Goal: Transaction & Acquisition: Purchase product/service

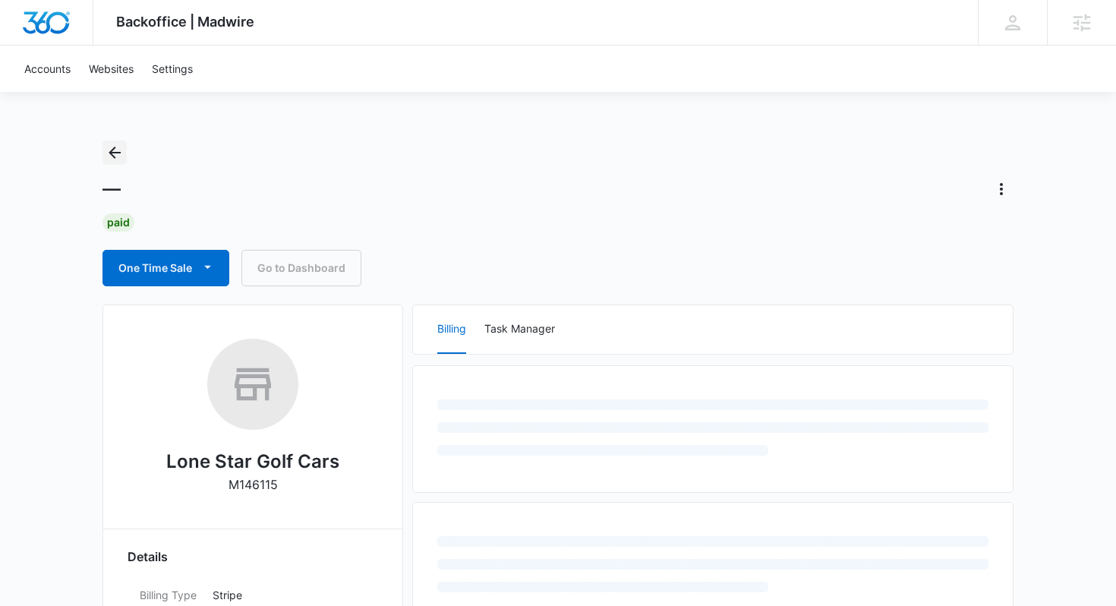
click at [120, 155] on icon "Back" at bounding box center [114, 152] width 18 height 18
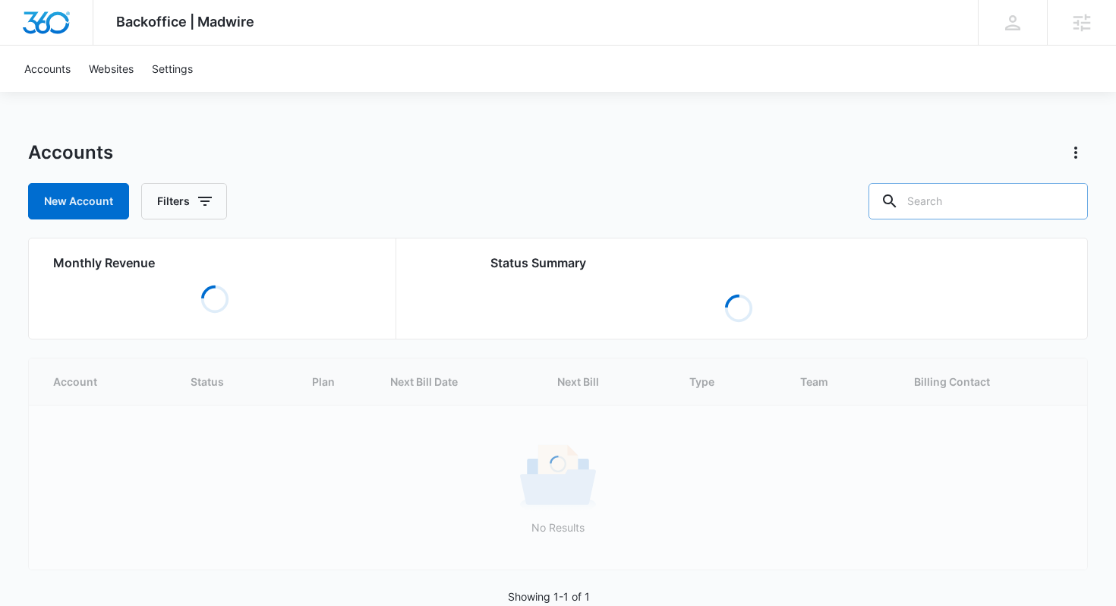
click at [993, 208] on input "text" at bounding box center [977, 201] width 219 height 36
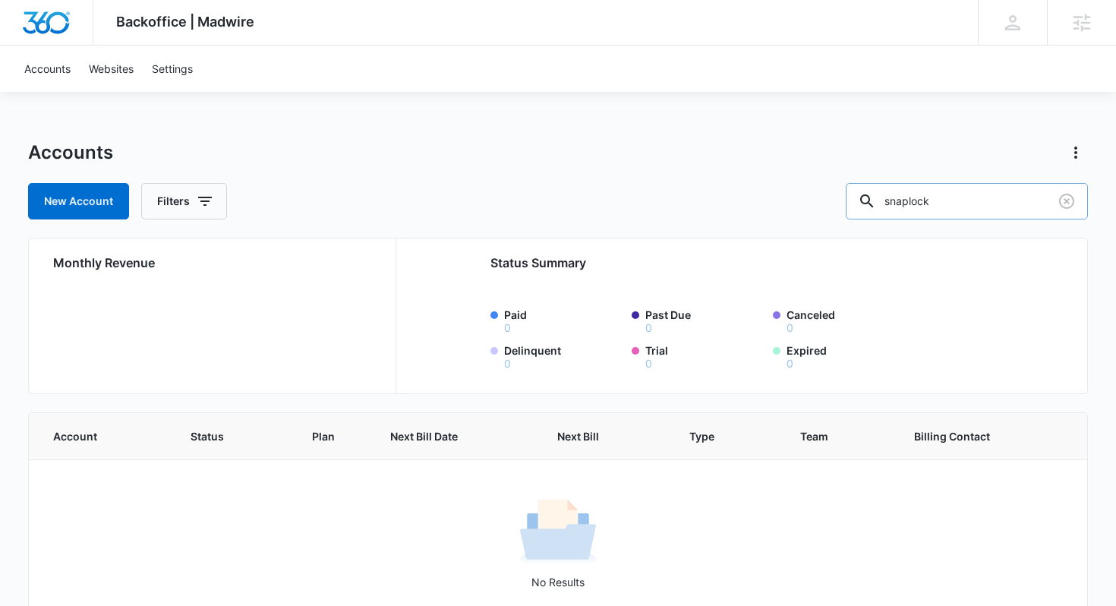
click at [960, 197] on input "snaplock" at bounding box center [966, 201] width 242 height 36
paste input "M31229"
type input "M31229"
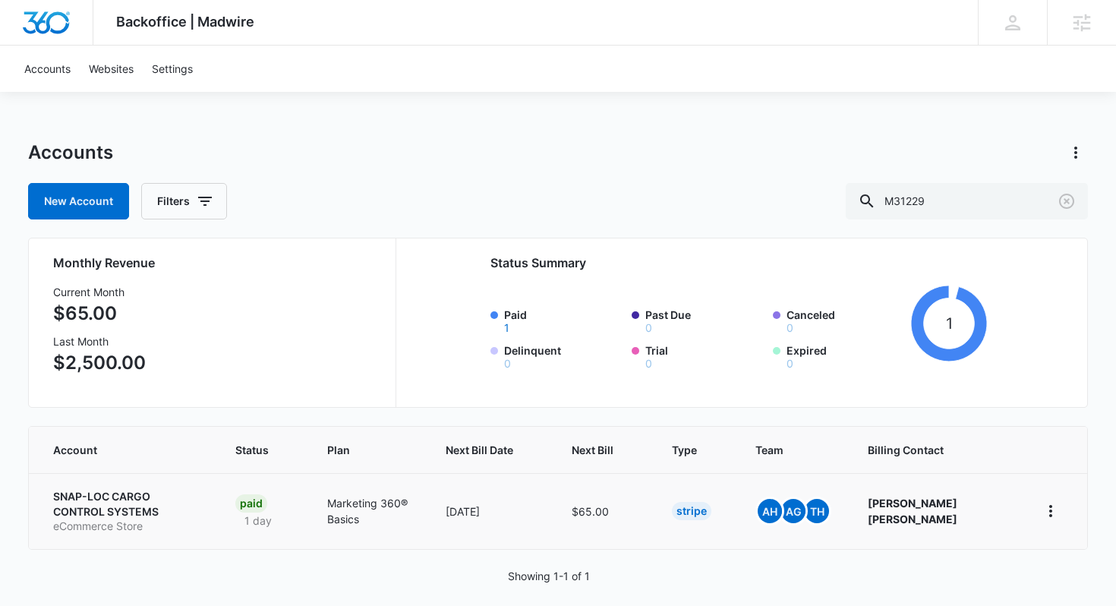
click at [122, 497] on p "SNAP-LOC CARGO CONTROL SYSTEMS" at bounding box center [126, 504] width 146 height 30
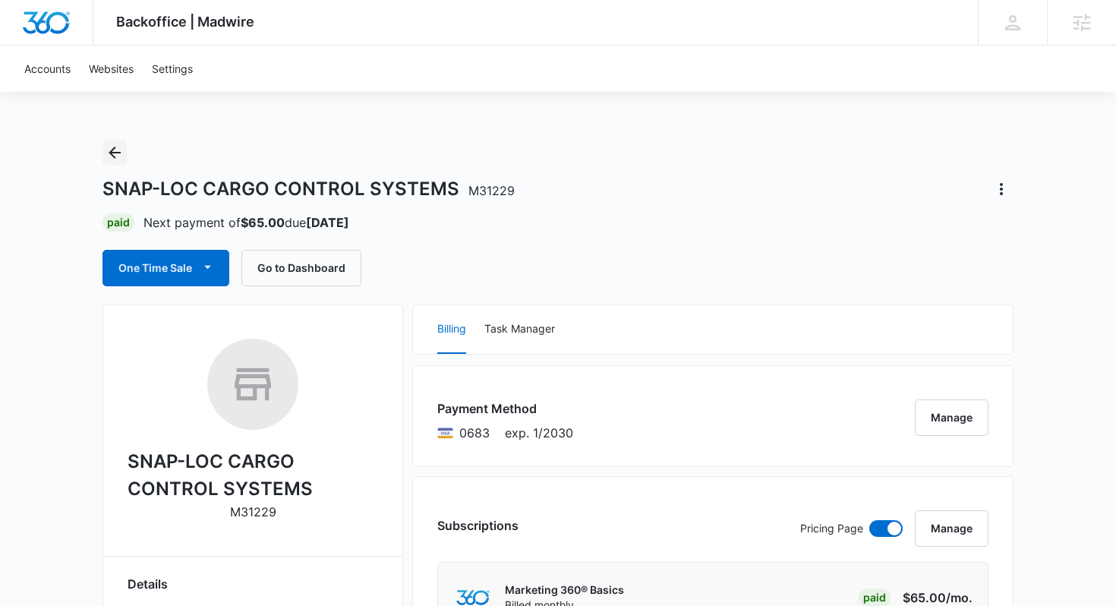
click at [114, 156] on icon "Back" at bounding box center [115, 152] width 12 height 12
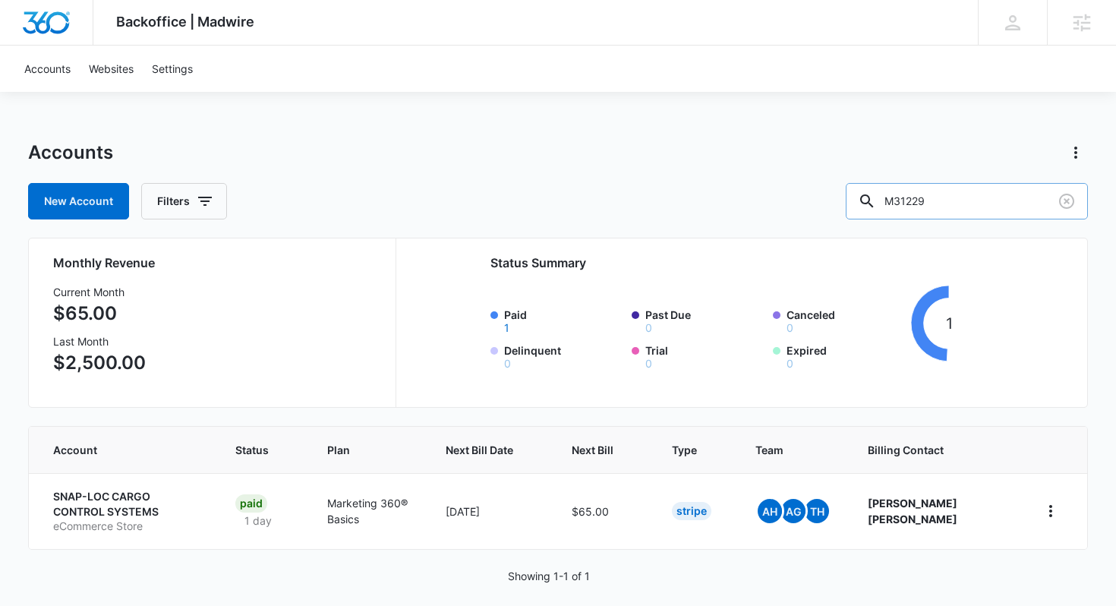
click at [985, 194] on input "M31229" at bounding box center [966, 201] width 242 height 36
paste input "M179552"
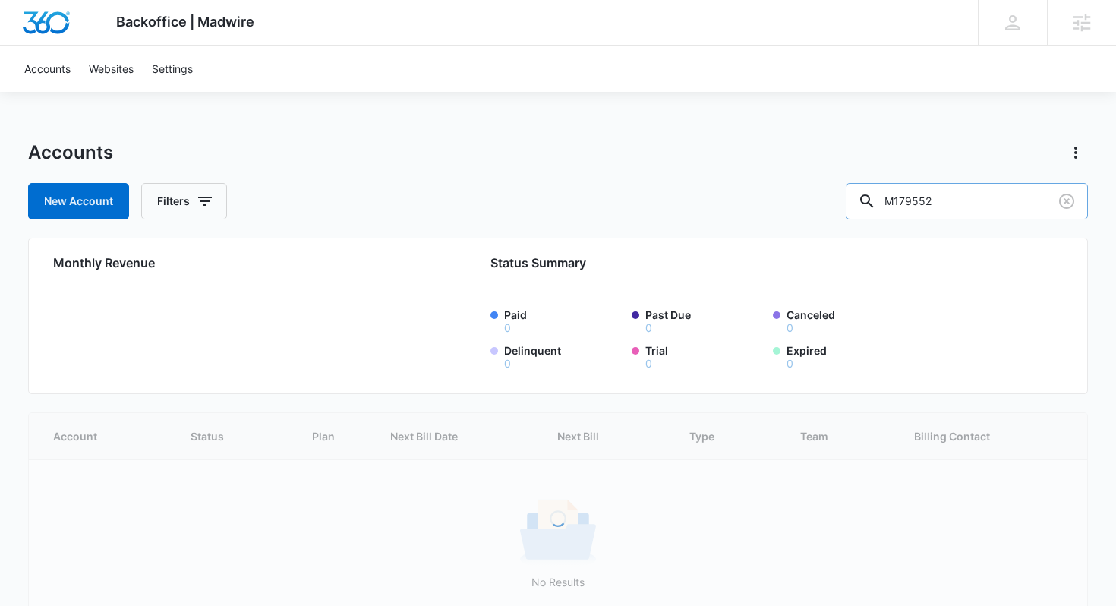
click at [933, 198] on input "M179552" at bounding box center [966, 201] width 242 height 36
type input "M179552"
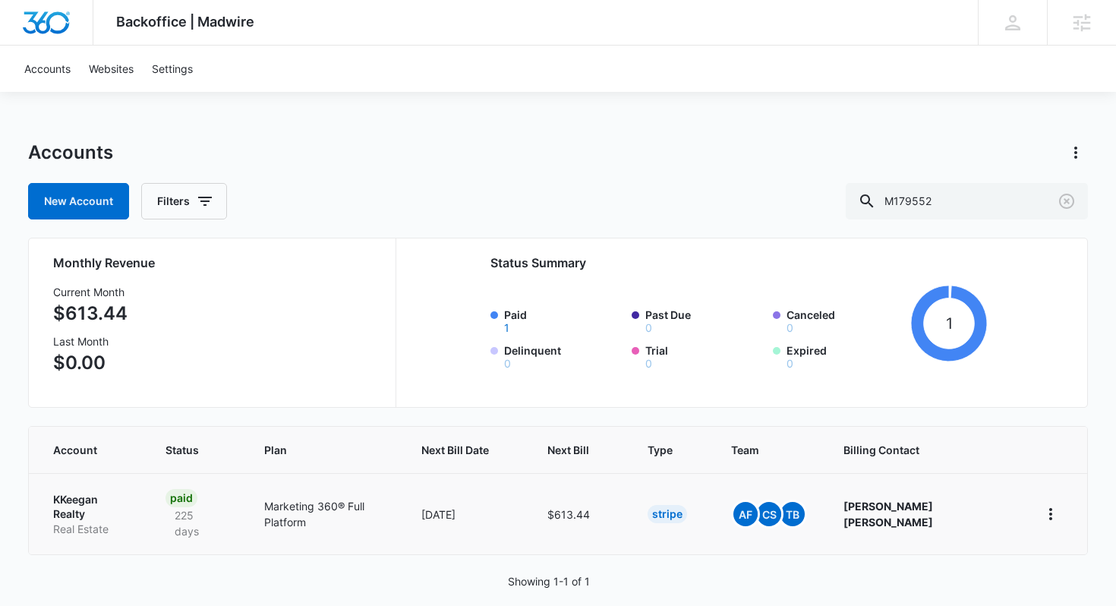
click at [114, 499] on p "KKeegan Realty" at bounding box center [91, 507] width 76 height 30
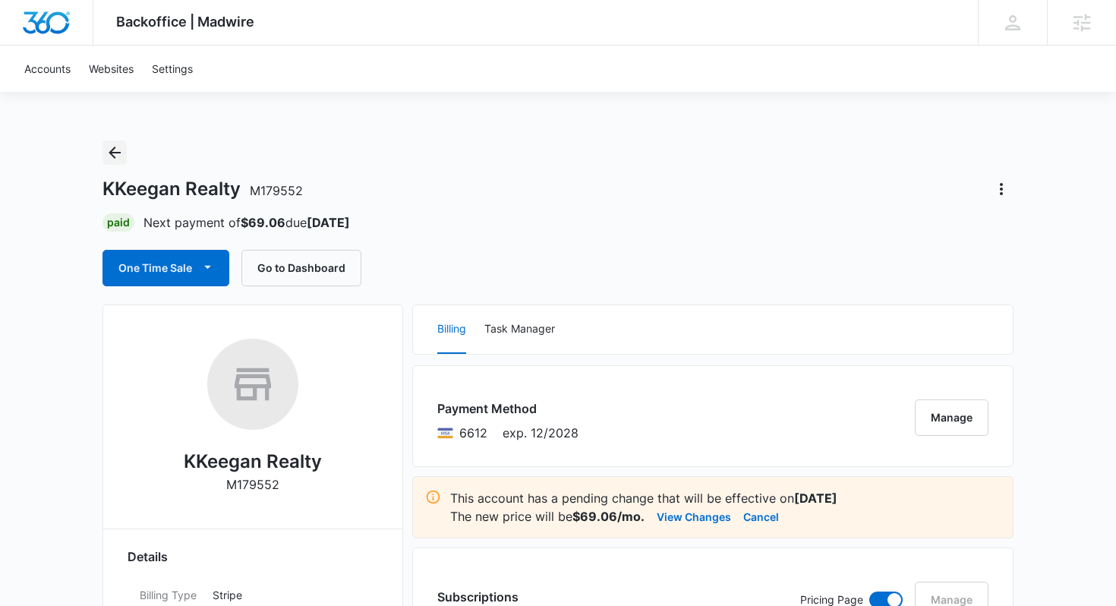
click at [108, 153] on icon "Back" at bounding box center [114, 152] width 18 height 18
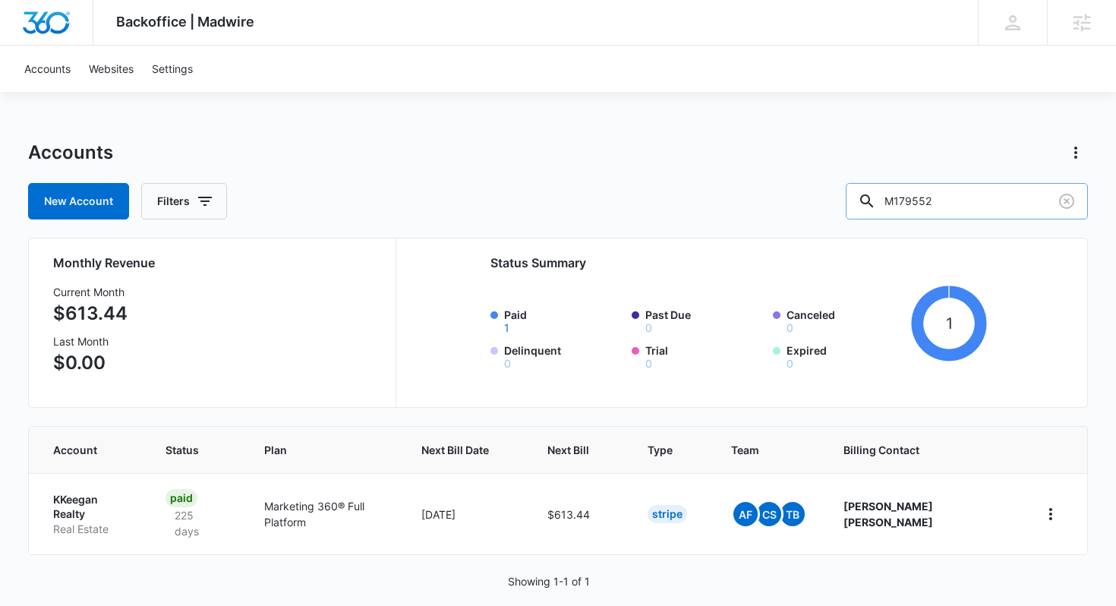
click at [961, 203] on input "M179552" at bounding box center [966, 201] width 242 height 36
paste input "316213"
type input "M316213"
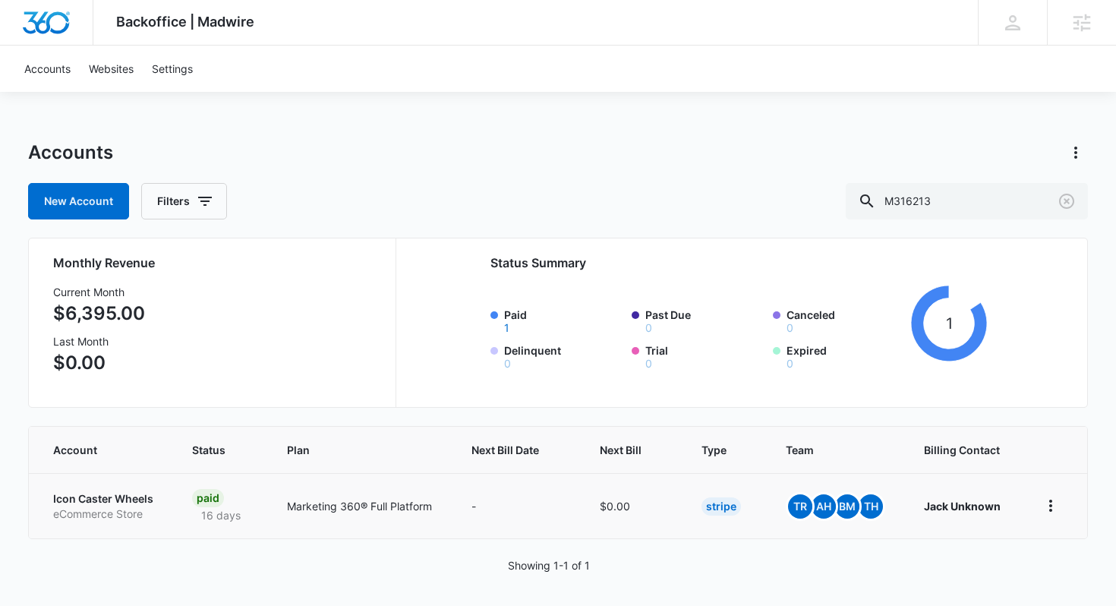
click at [140, 483] on td "Icon Caster Wheels eCommerce Store" at bounding box center [101, 505] width 145 height 65
click at [130, 501] on p "Icon Caster Wheels" at bounding box center [104, 498] width 102 height 15
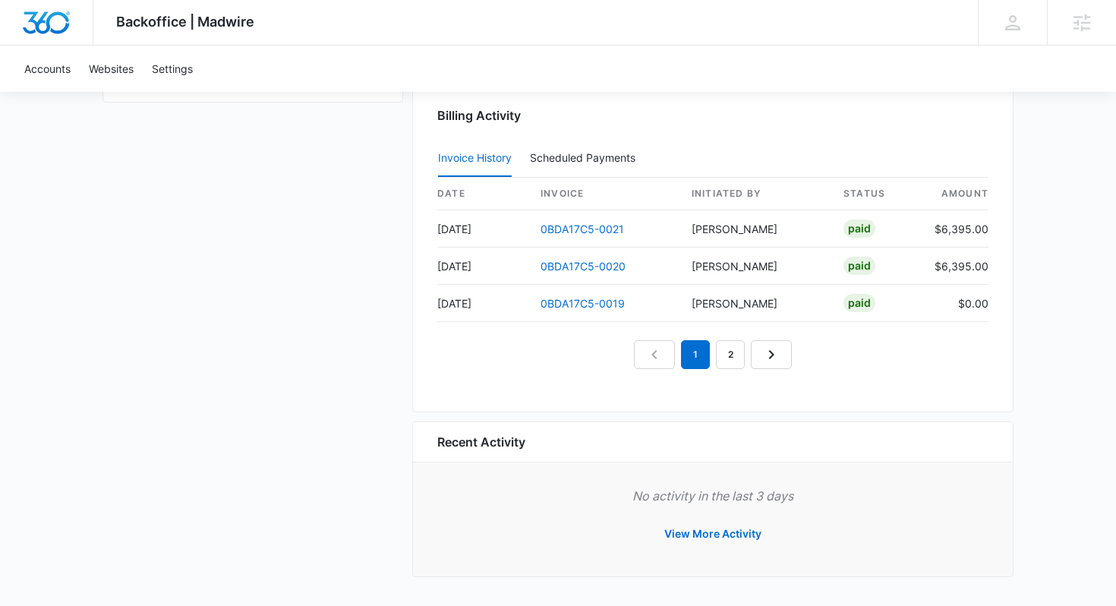
scroll to position [1439, 0]
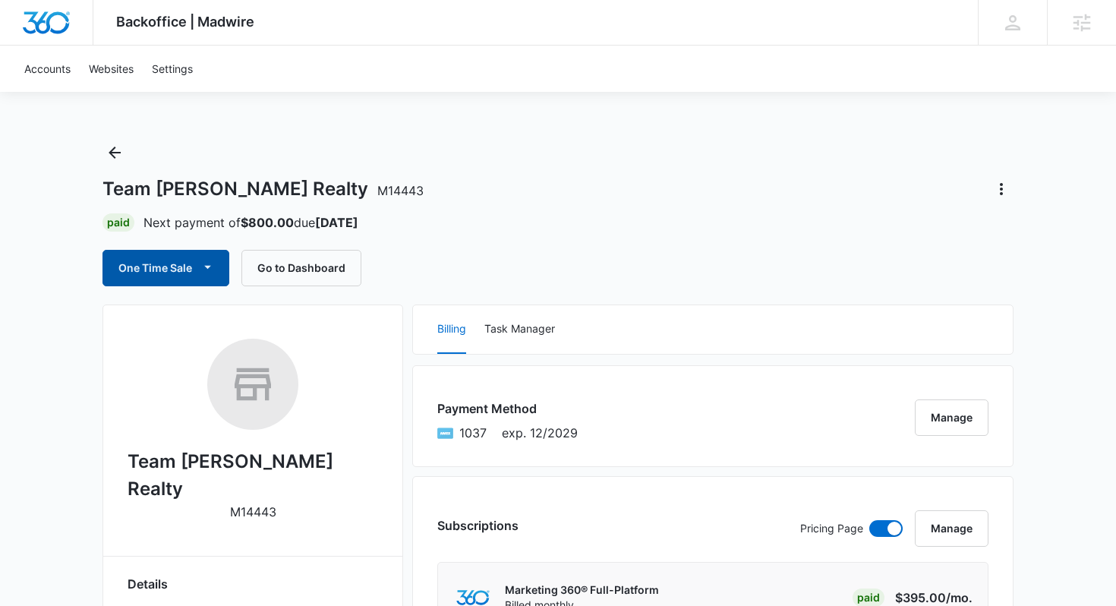
click at [206, 280] on button "One Time Sale" at bounding box center [165, 268] width 127 height 36
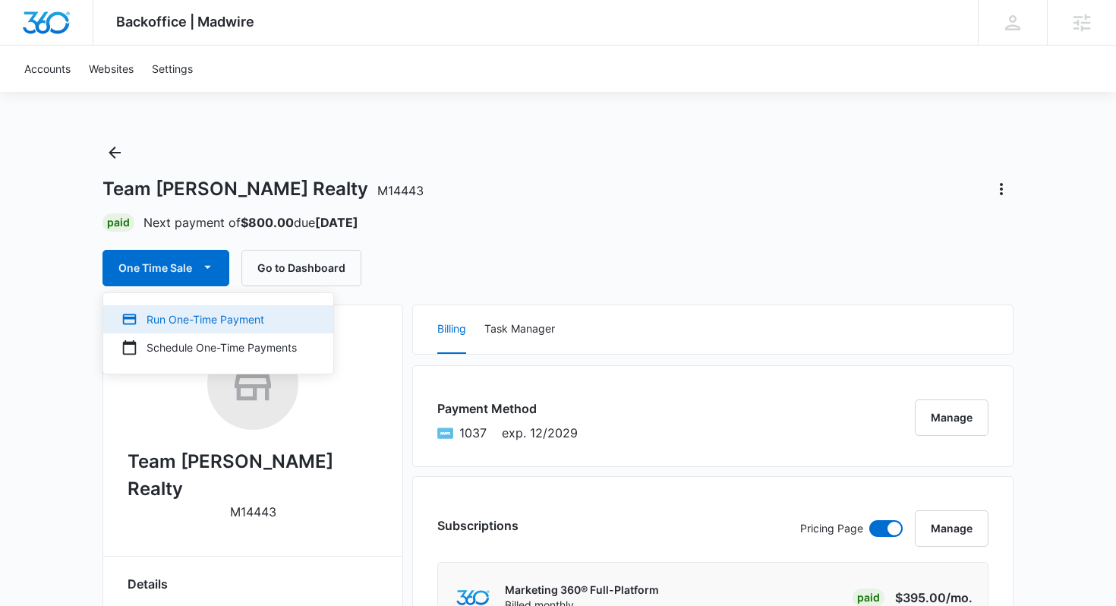
click at [210, 319] on div "Run One-Time Payment" at bounding box center [208, 319] width 175 height 16
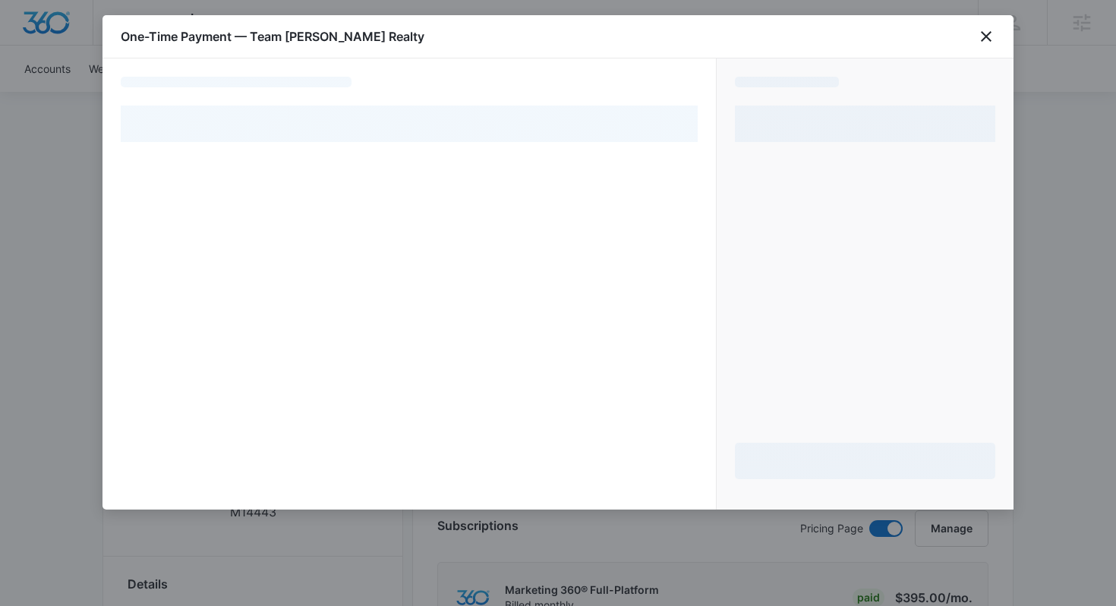
select select "pm_1RExyVA4n8RTgNjUho50xYMl"
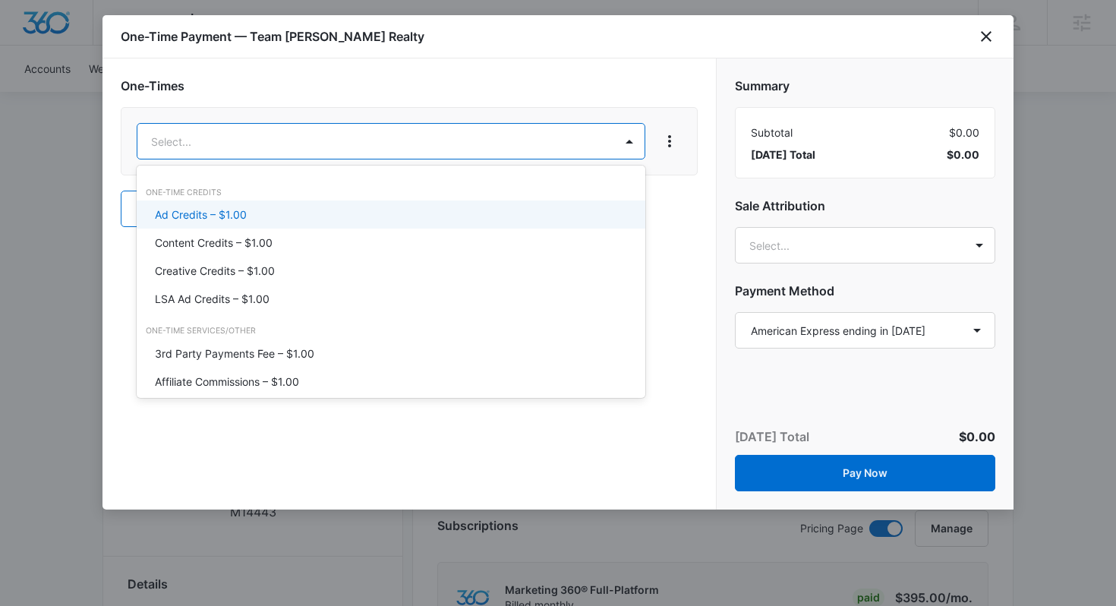
click at [231, 207] on p "Ad Credits – $1.00" at bounding box center [201, 214] width 92 height 16
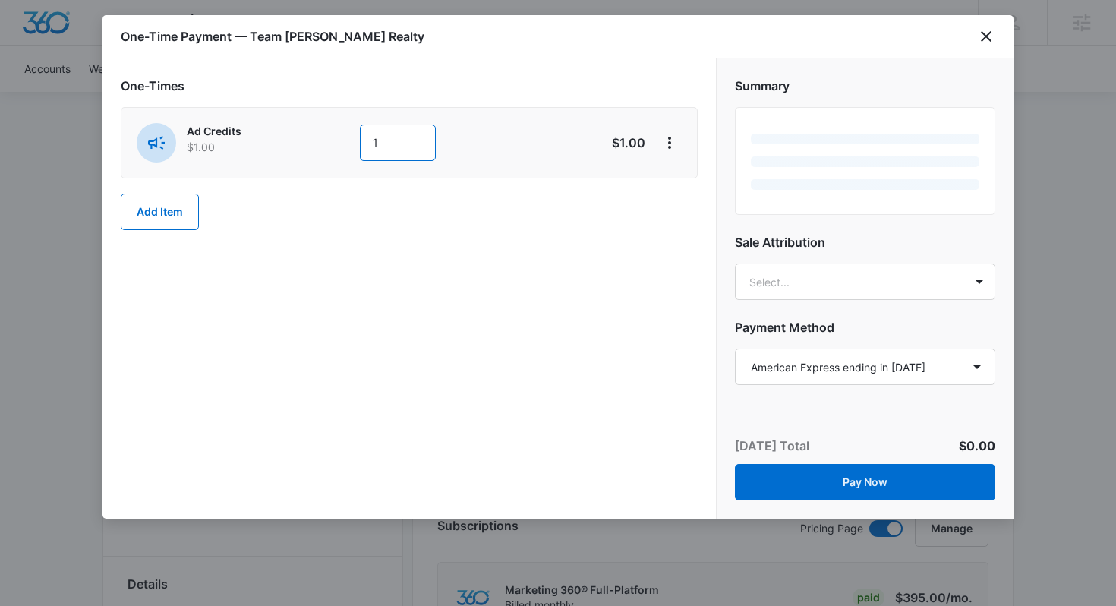
click at [406, 141] on input "1" at bounding box center [398, 142] width 76 height 36
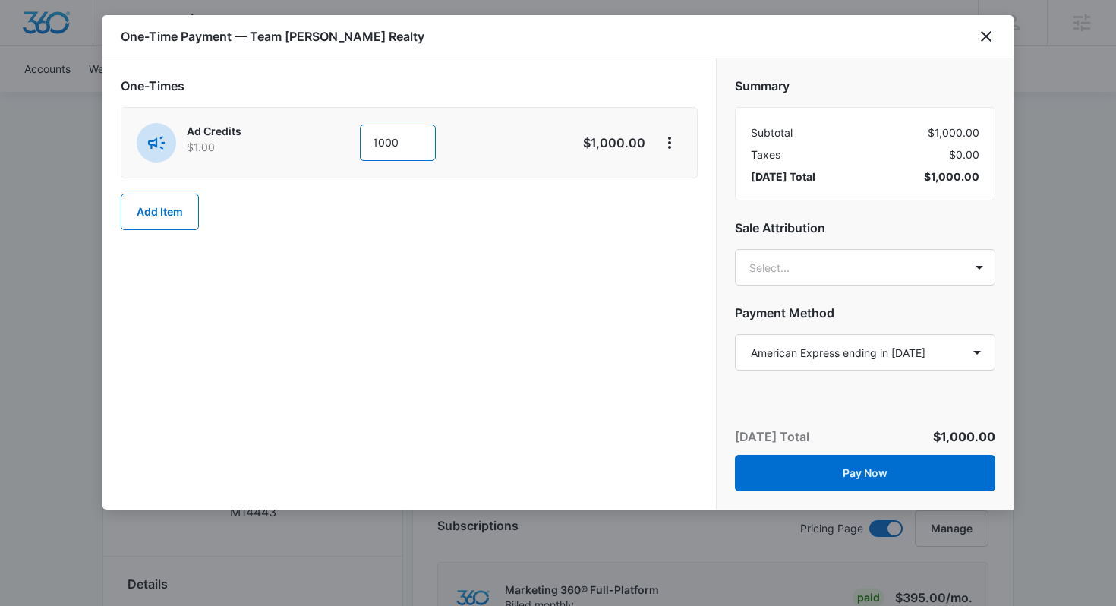
type input "1000"
click at [724, 244] on div "Summary Subtotal $1,000.00 Taxes $0.00 [DATE] Total $1,000.00 Sale Attribution …" at bounding box center [864, 216] width 297 height 317
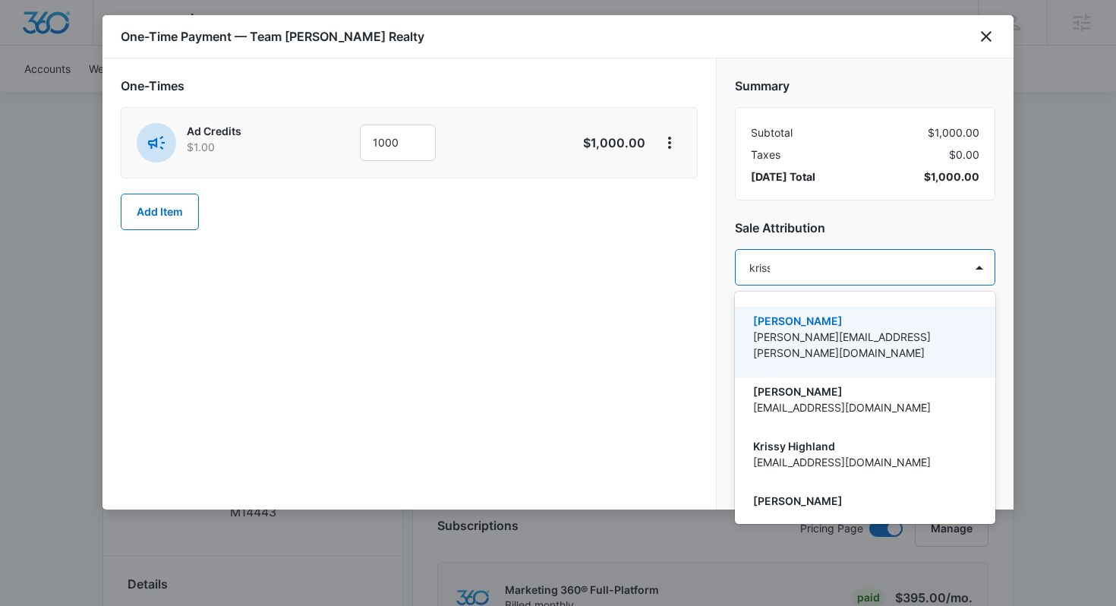
type input "krissy"
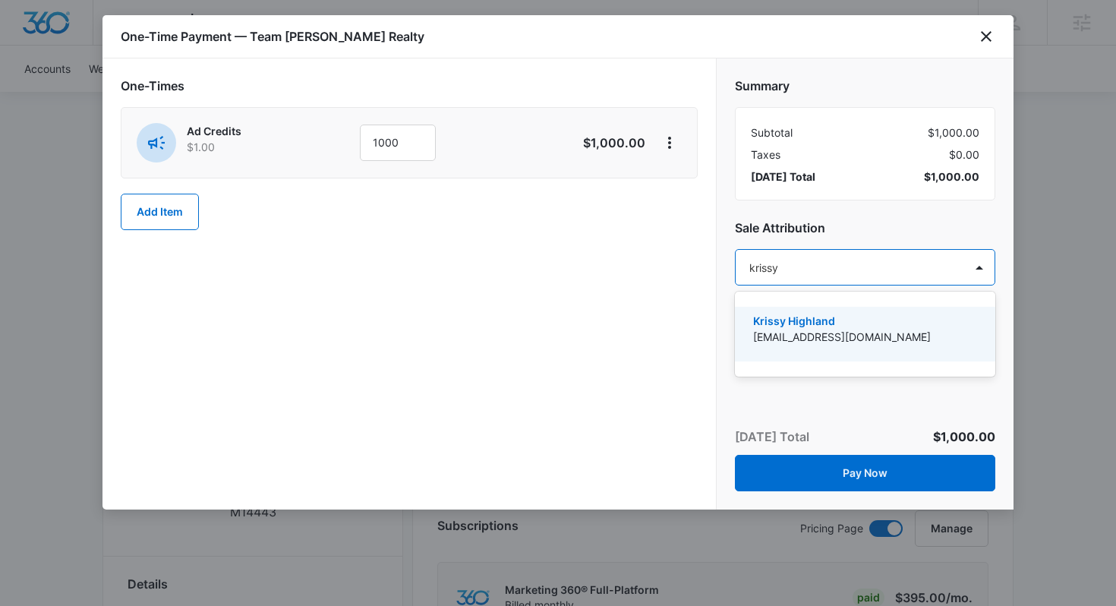
click at [798, 362] on div "Krissy Highland [EMAIL_ADDRESS][DOMAIN_NAME]" at bounding box center [865, 334] width 260 height 61
click at [788, 343] on p "[EMAIL_ADDRESS][DOMAIN_NAME]" at bounding box center [863, 337] width 221 height 16
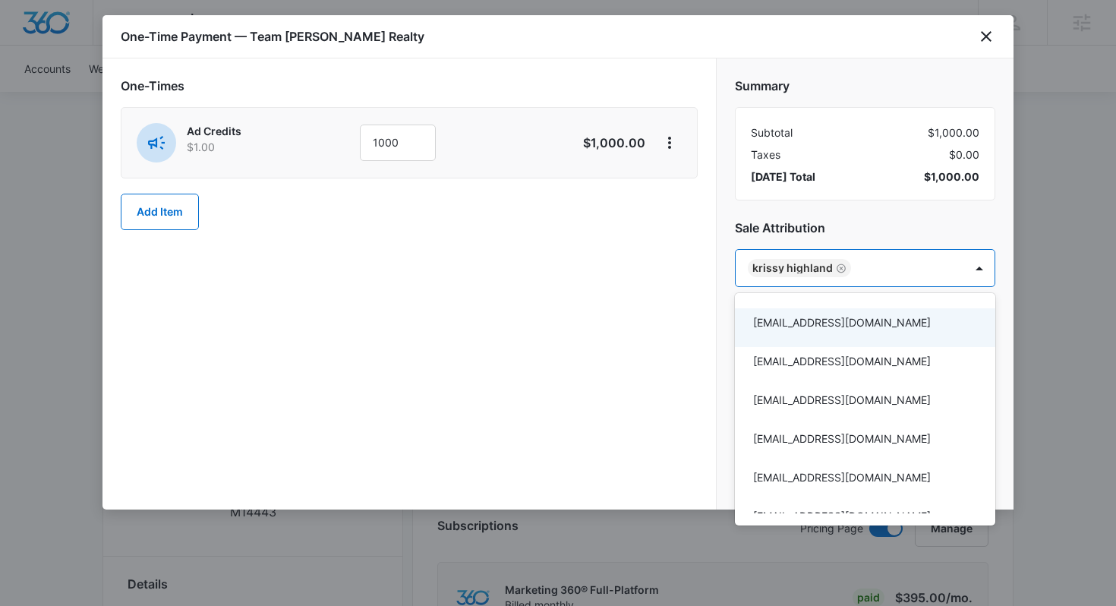
click at [731, 238] on div at bounding box center [558, 303] width 1116 height 606
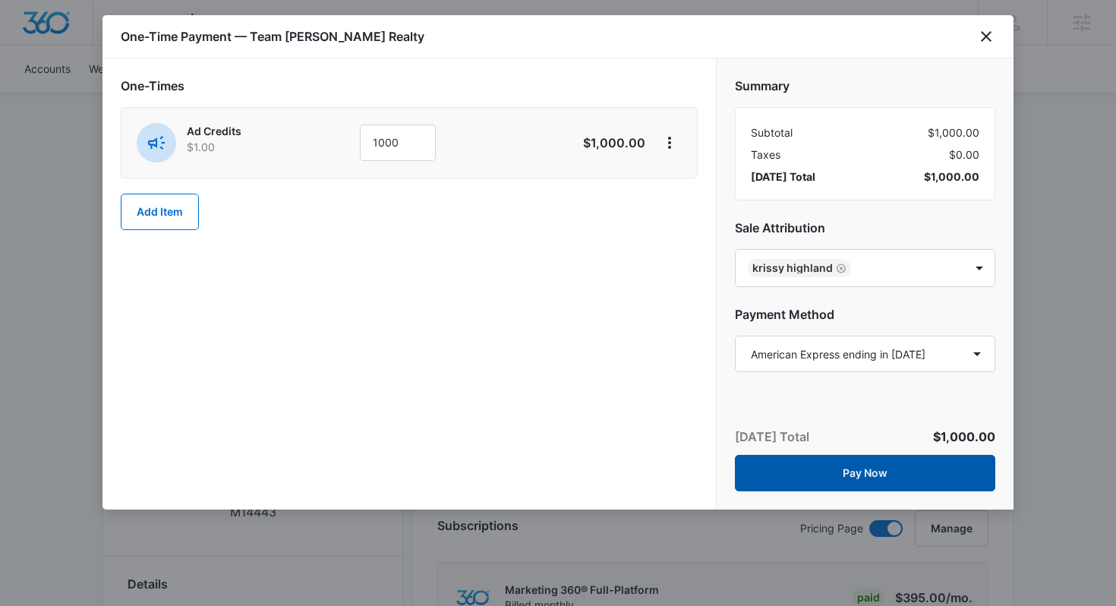
click at [911, 482] on button "Pay Now" at bounding box center [865, 473] width 260 height 36
